Goal: Transaction & Acquisition: Purchase product/service

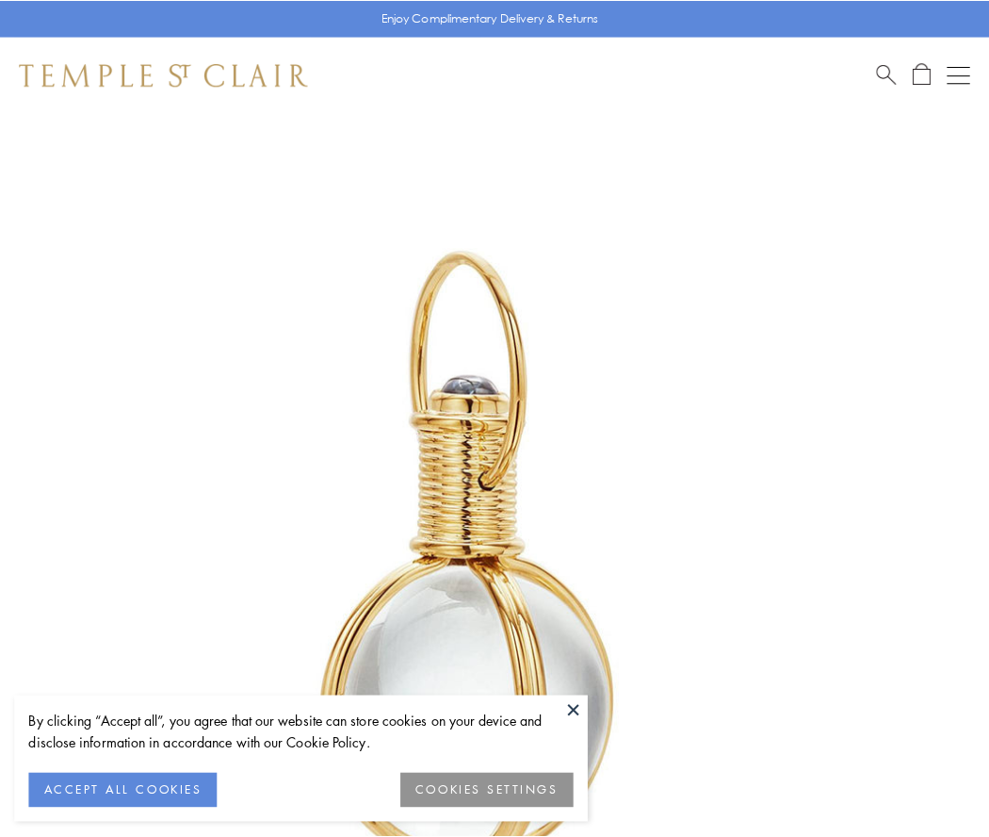
scroll to position [492, 0]
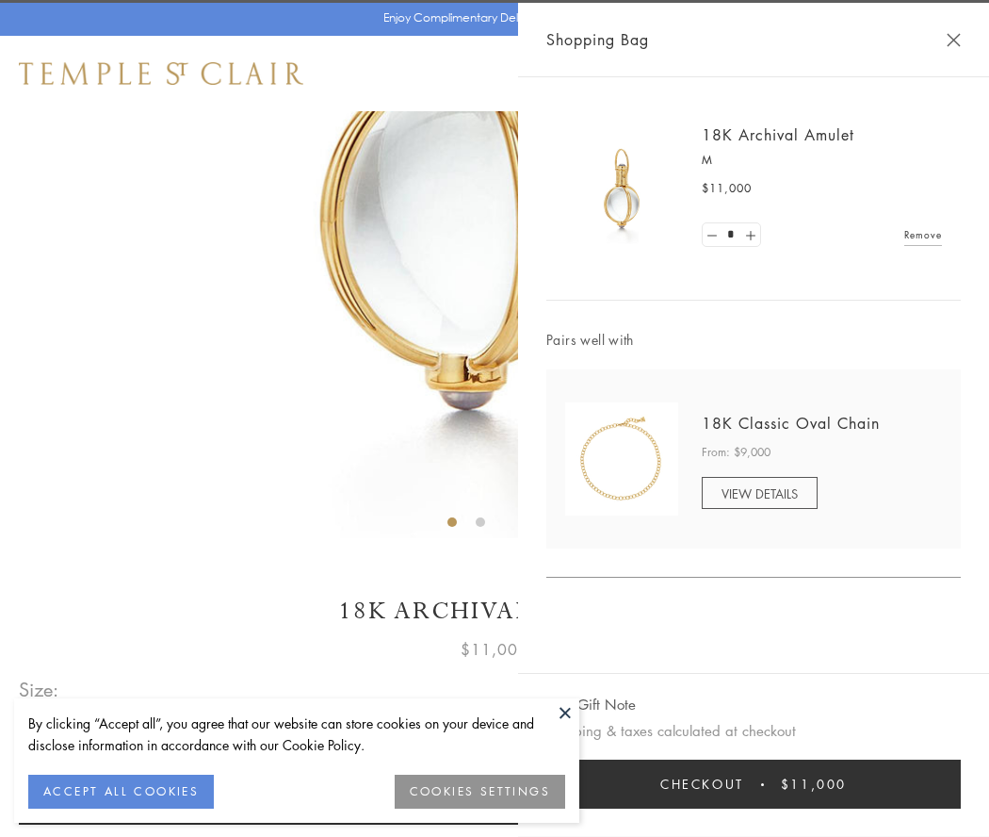
click at [754, 784] on button "Checkout $11,000" at bounding box center [754, 783] width 415 height 49
